Goal: Task Accomplishment & Management: Use online tool/utility

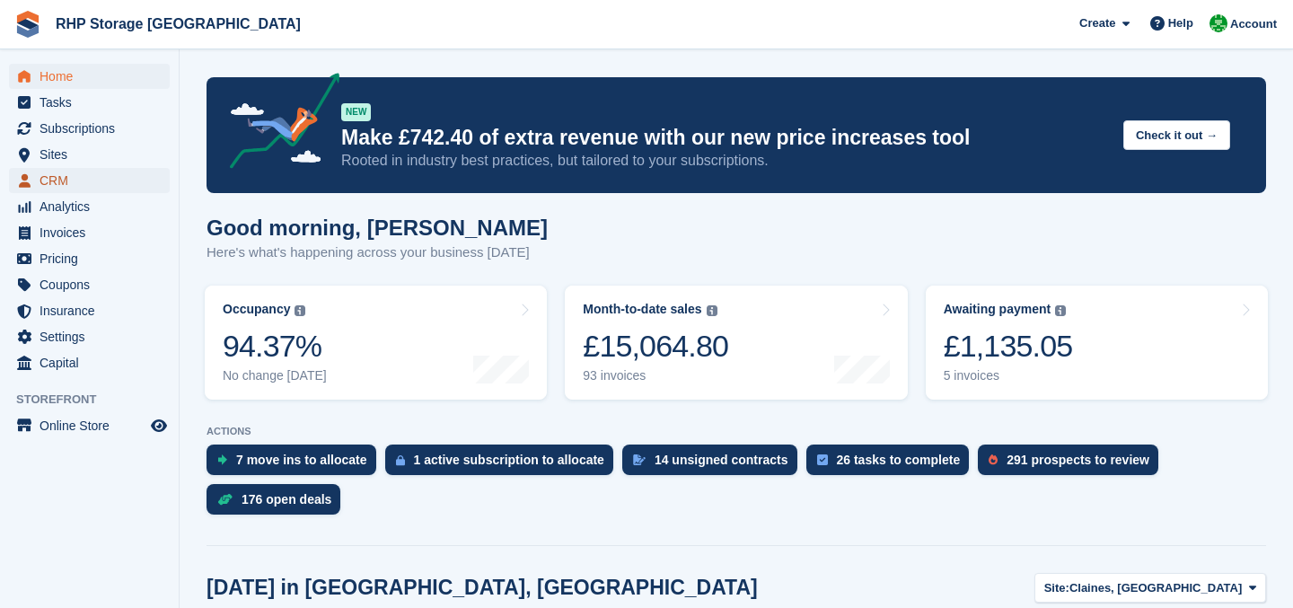
click at [42, 179] on span "CRM" at bounding box center [94, 180] width 108 height 25
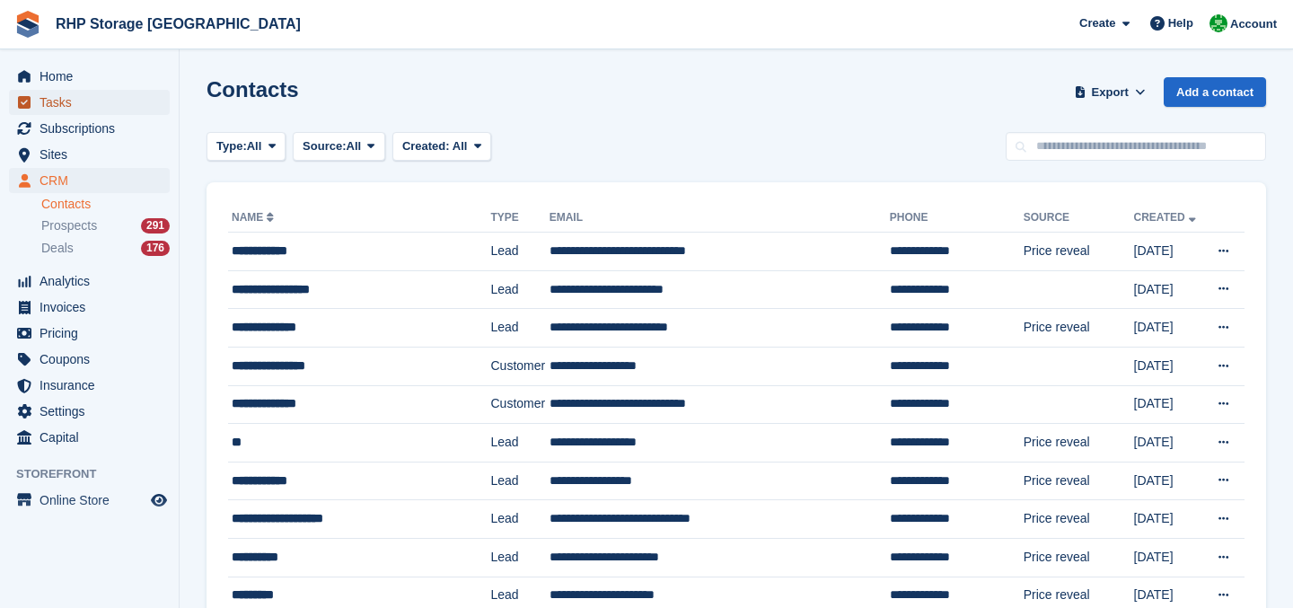
click at [80, 94] on span "Tasks" at bounding box center [94, 102] width 108 height 25
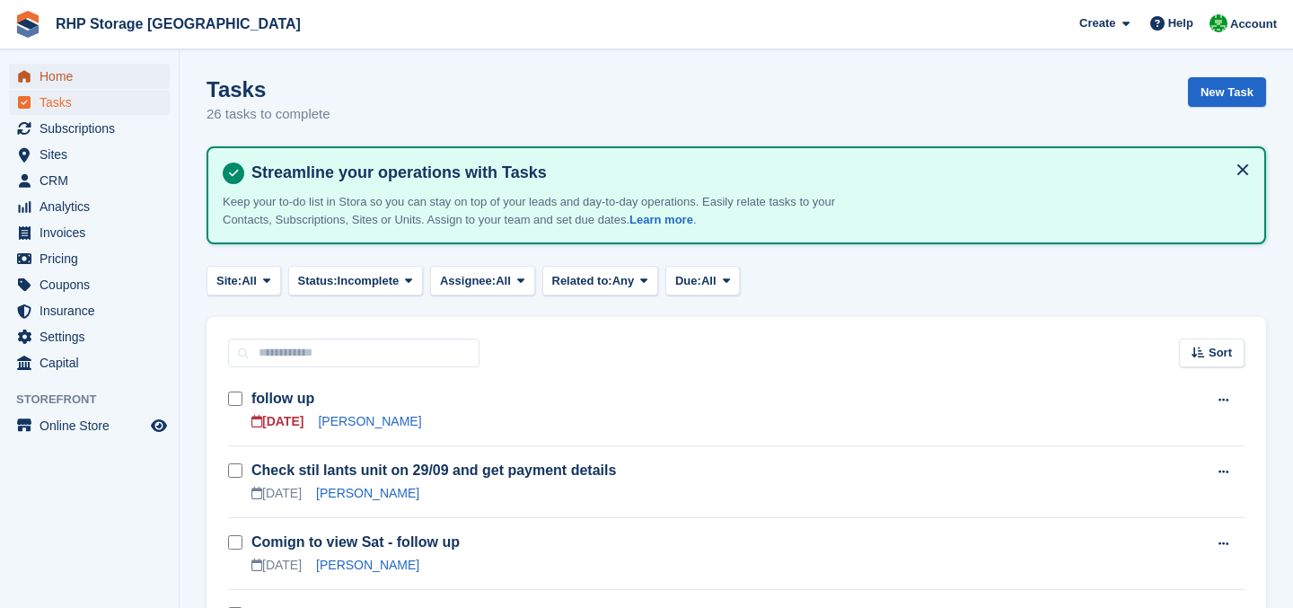
click at [66, 83] on span "Home" at bounding box center [94, 76] width 108 height 25
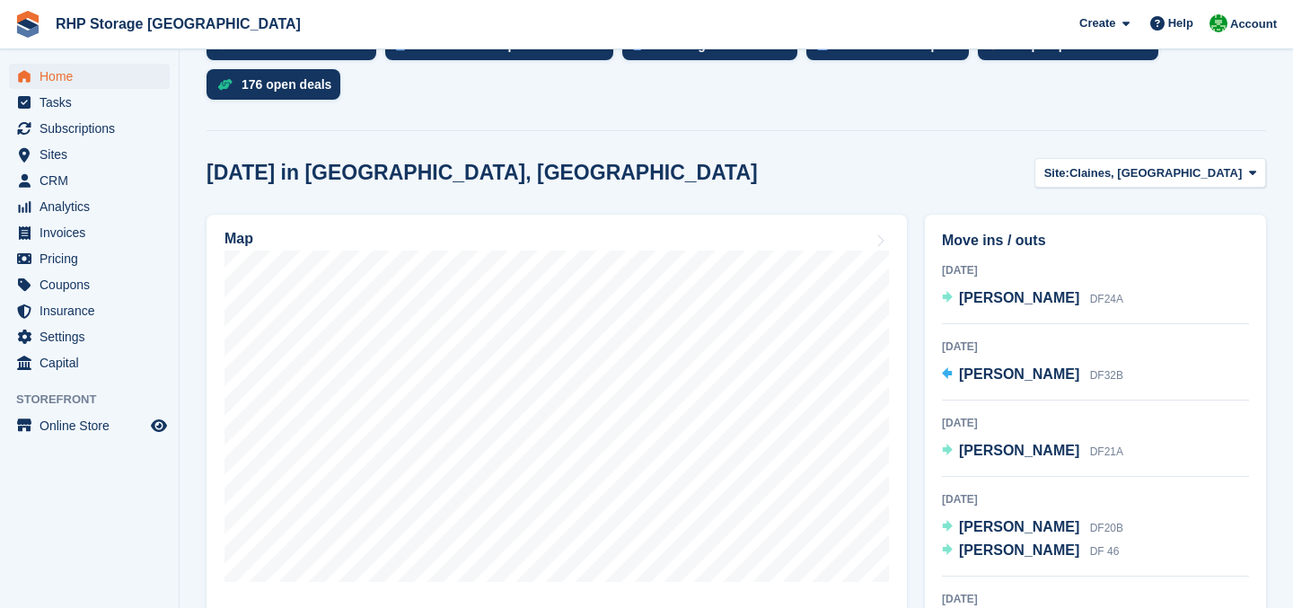
scroll to position [417, 0]
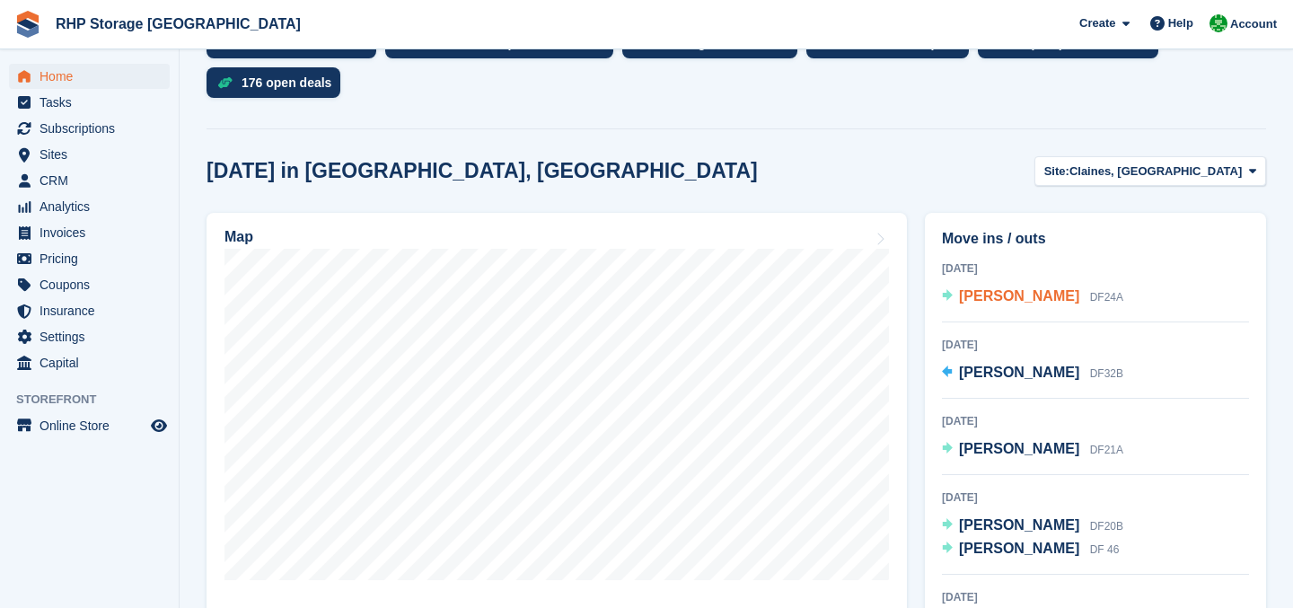
click at [1029, 299] on span "Steve Winters" at bounding box center [1019, 295] width 120 height 15
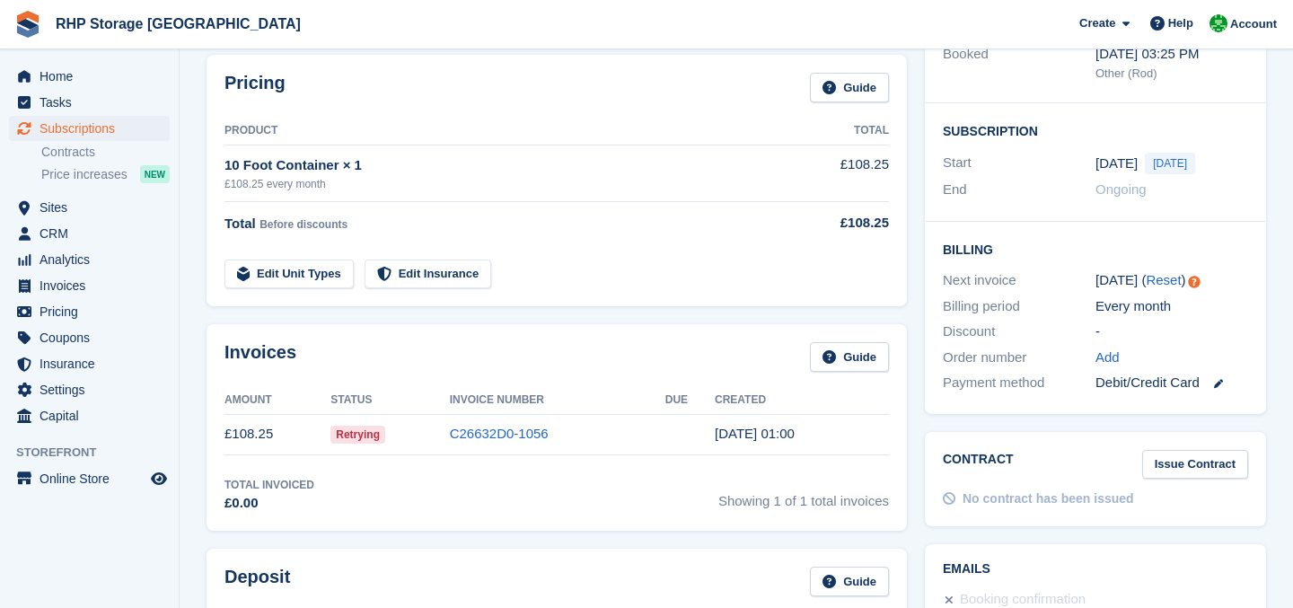
scroll to position [518, 0]
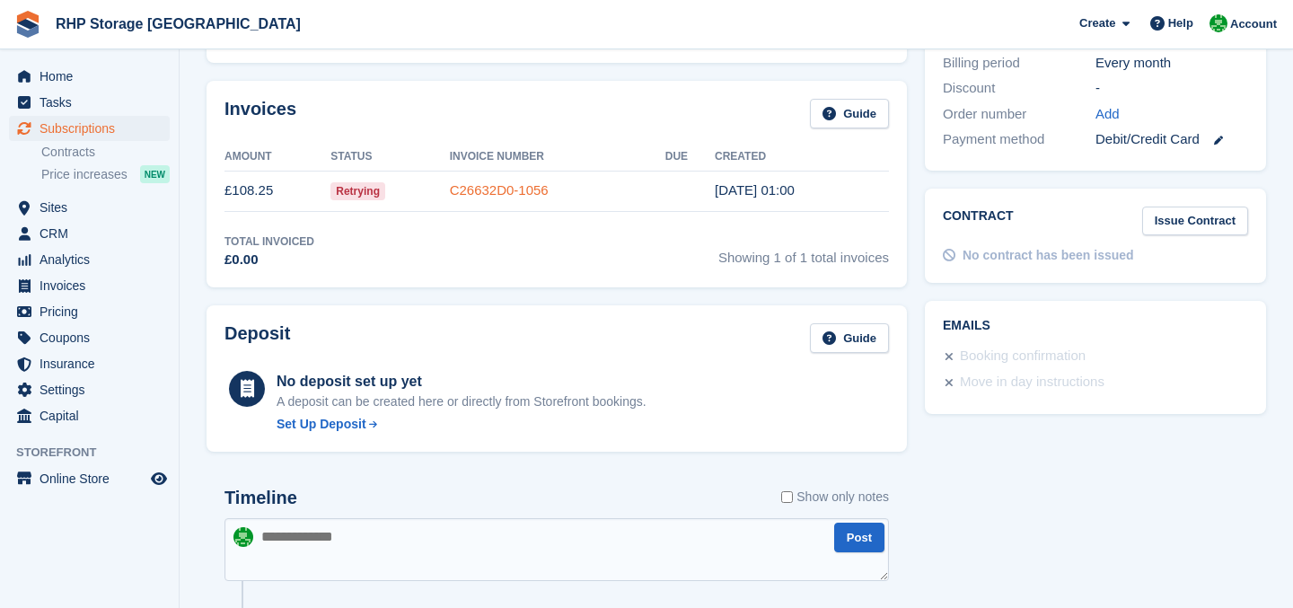
click at [463, 186] on link "C26632D0-1056" at bounding box center [499, 189] width 99 height 15
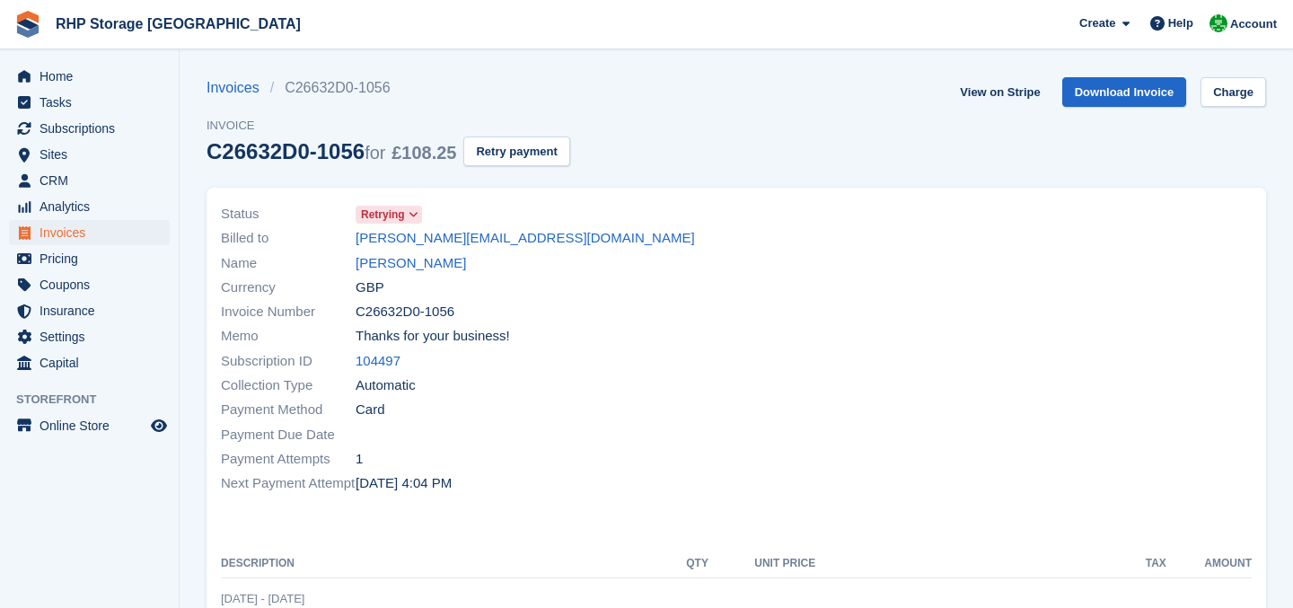
click at [407, 212] on span "Retrying" at bounding box center [389, 215] width 66 height 18
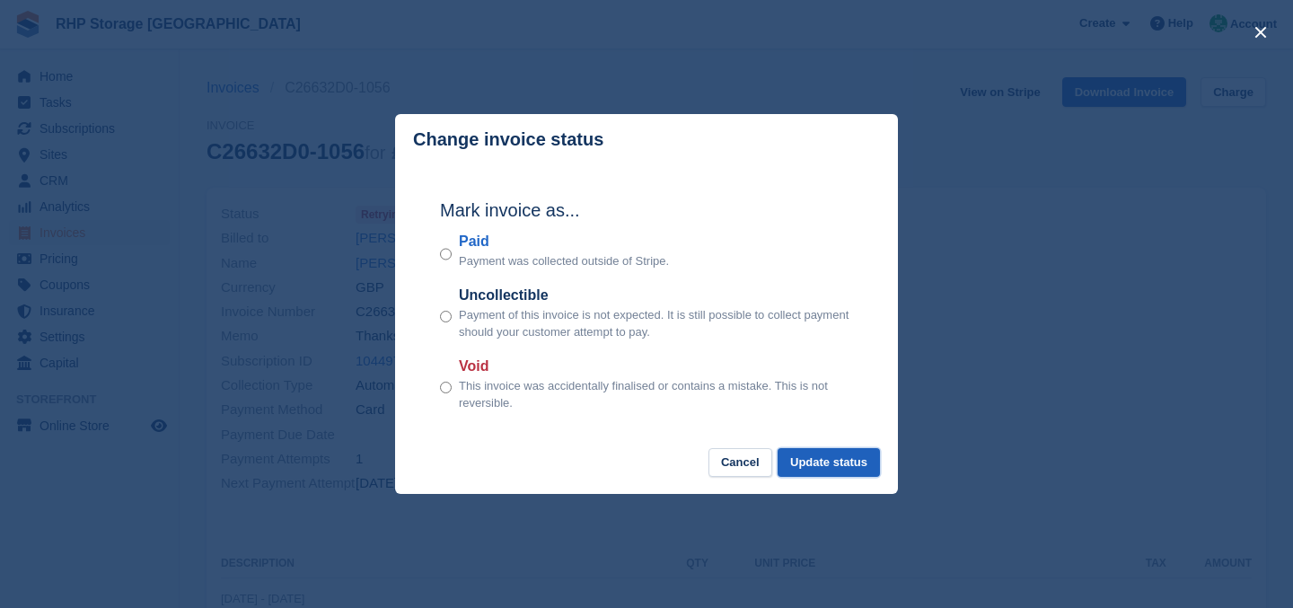
click at [813, 469] on button "Update status" at bounding box center [828, 463] width 102 height 30
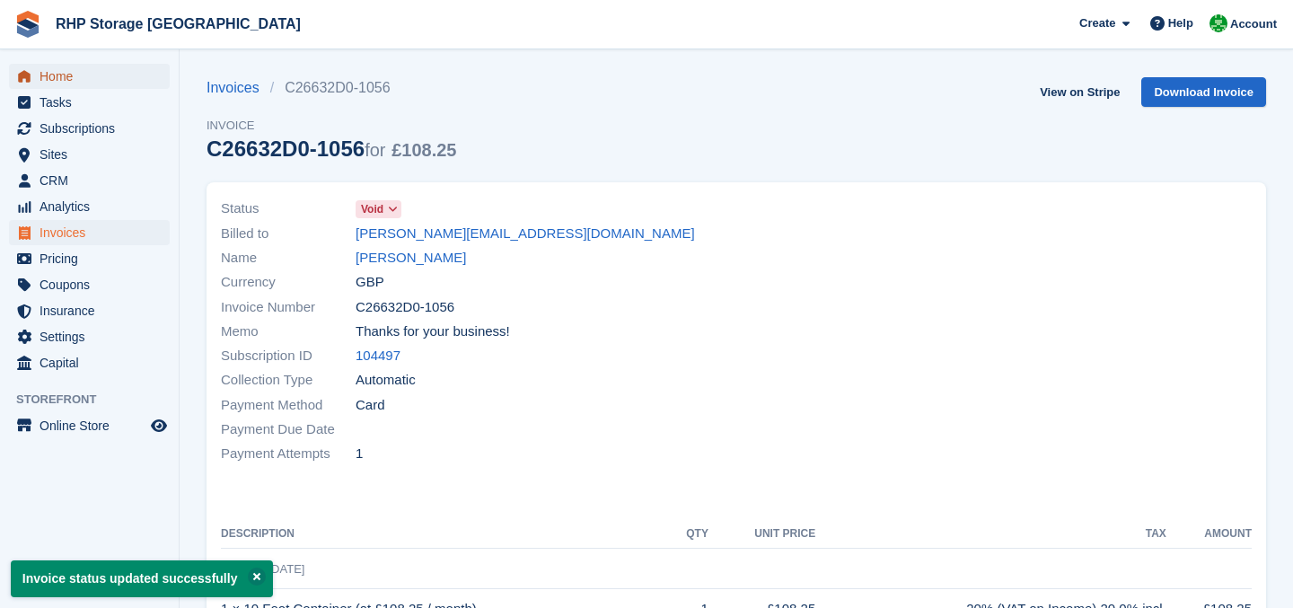
click at [104, 82] on span "Home" at bounding box center [94, 76] width 108 height 25
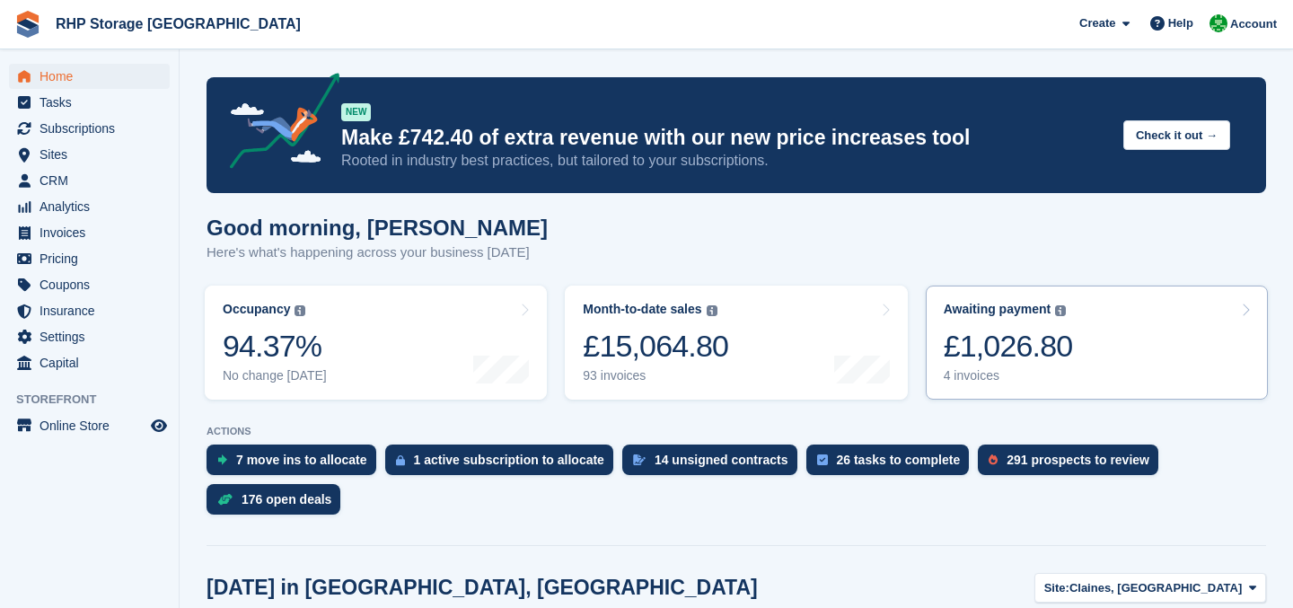
click at [1014, 364] on div "£1,026.80" at bounding box center [1008, 346] width 129 height 37
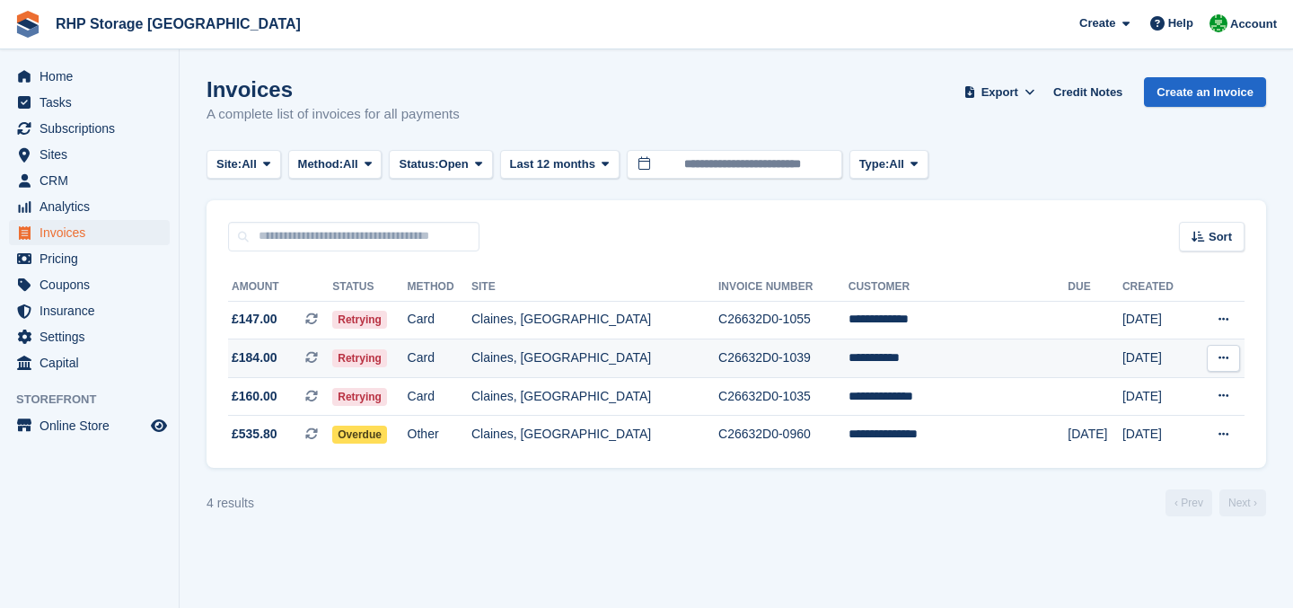
click at [795, 354] on td "C26632D0-1039" at bounding box center [783, 358] width 130 height 39
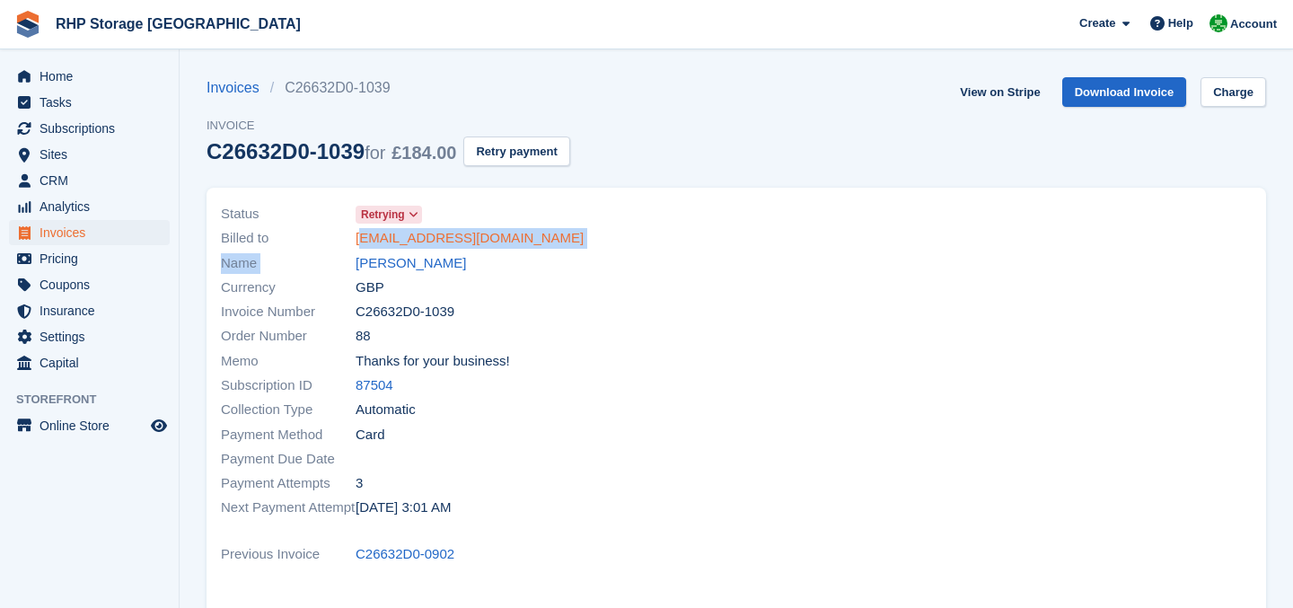
drag, startPoint x: 599, startPoint y: 250, endPoint x: 364, endPoint y: 243, distance: 234.4
click at [365, 243] on div "Status Retrying Billed to [EMAIL_ADDRESS][DOMAIN_NAME] Name [PERSON_NAME] Curre…" at bounding box center [473, 361] width 526 height 340
click at [229, 231] on span "Billed to" at bounding box center [288, 238] width 135 height 21
drag, startPoint x: 351, startPoint y: 235, endPoint x: 562, endPoint y: 247, distance: 211.3
click at [562, 248] on div "Billed to [EMAIL_ADDRESS][DOMAIN_NAME]" at bounding box center [473, 238] width 505 height 24
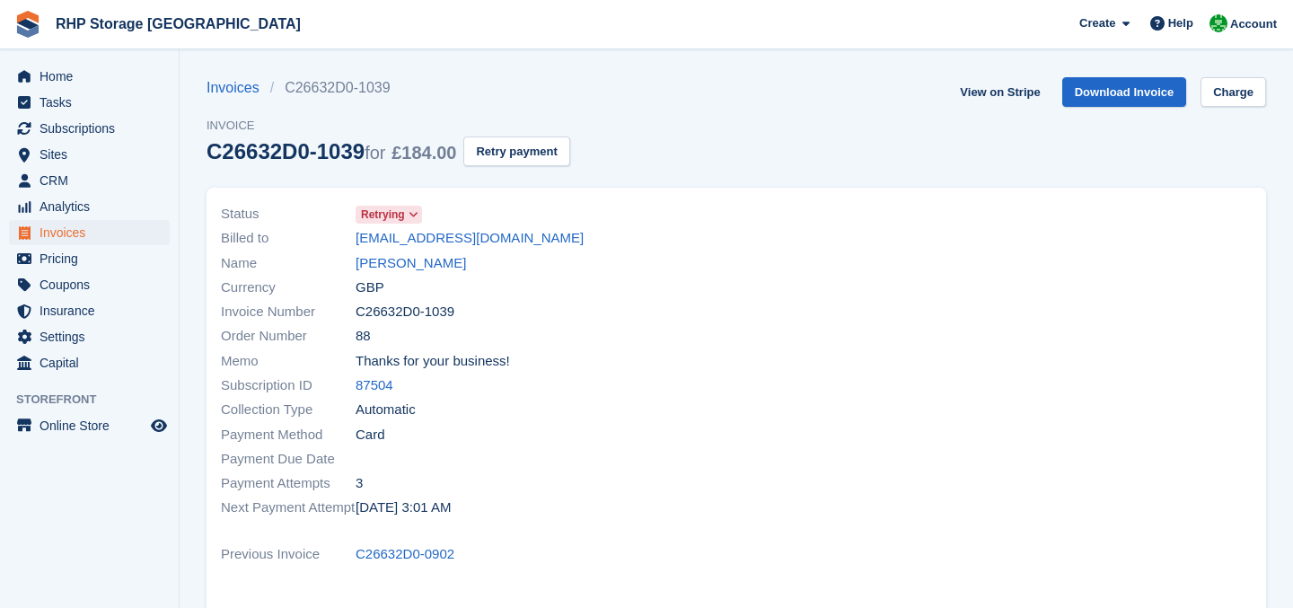
copy div "[EMAIL_ADDRESS][DOMAIN_NAME]"
click at [419, 237] on link "[EMAIL_ADDRESS][DOMAIN_NAME]" at bounding box center [470, 238] width 228 height 21
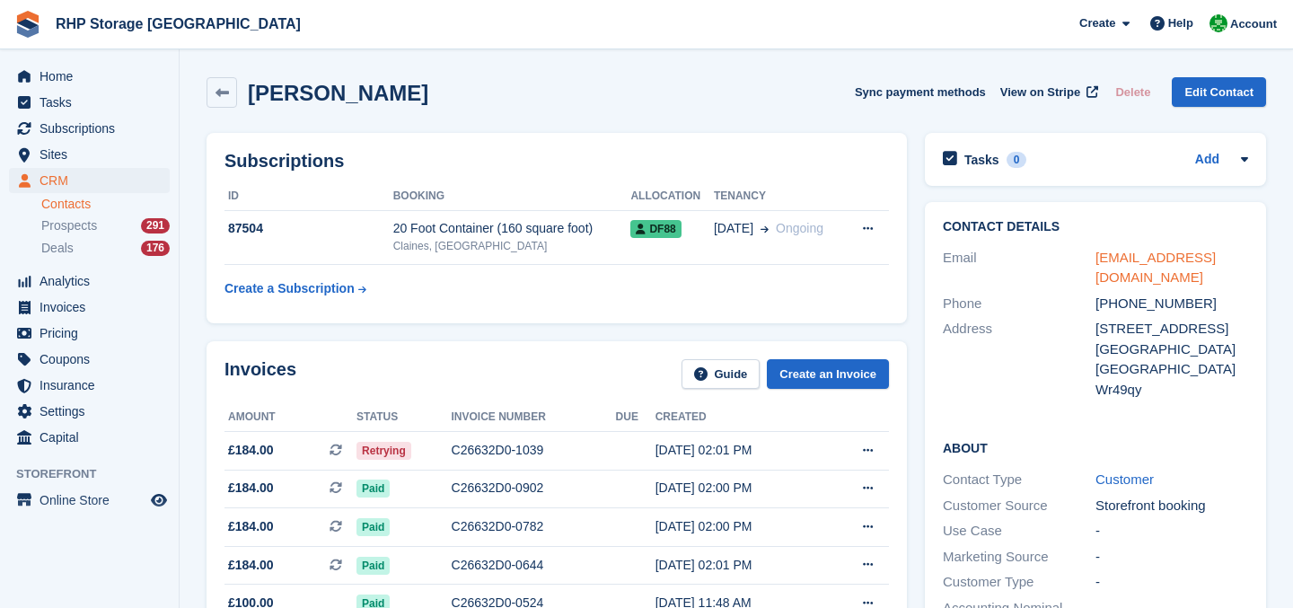
click at [1180, 251] on link "[EMAIL_ADDRESS][DOMAIN_NAME]" at bounding box center [1155, 268] width 120 height 36
click at [388, 445] on span "Retrying" at bounding box center [383, 451] width 55 height 18
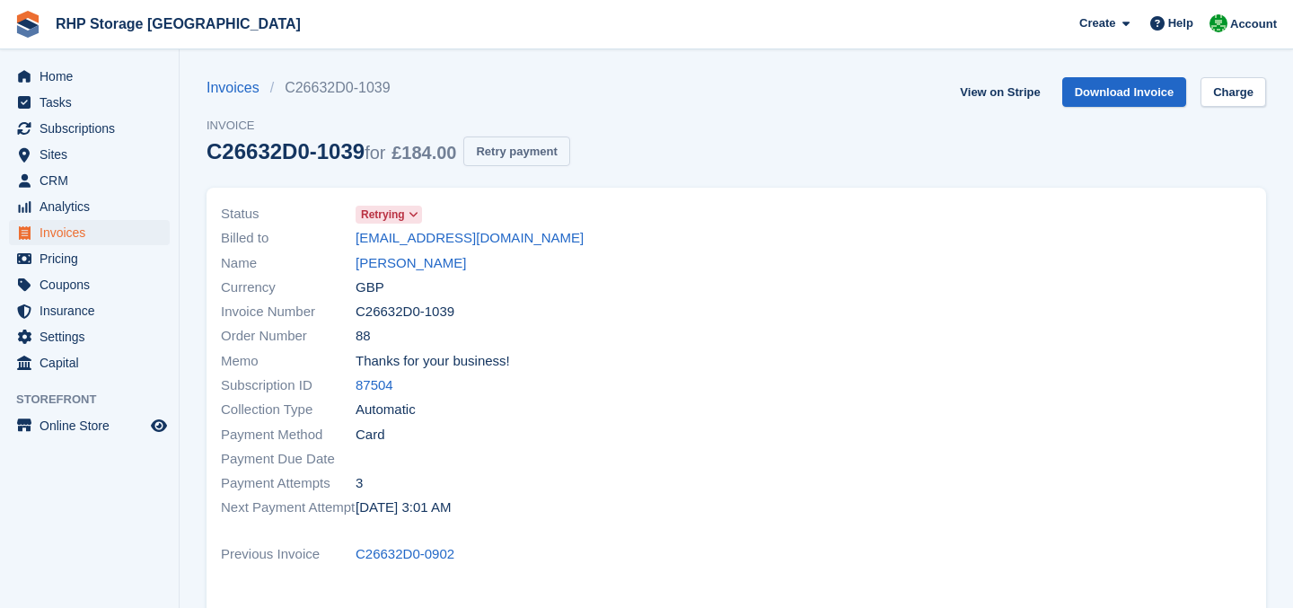
click at [569, 158] on button "Retry payment" at bounding box center [516, 151] width 106 height 30
